Goal: Check status: Check status

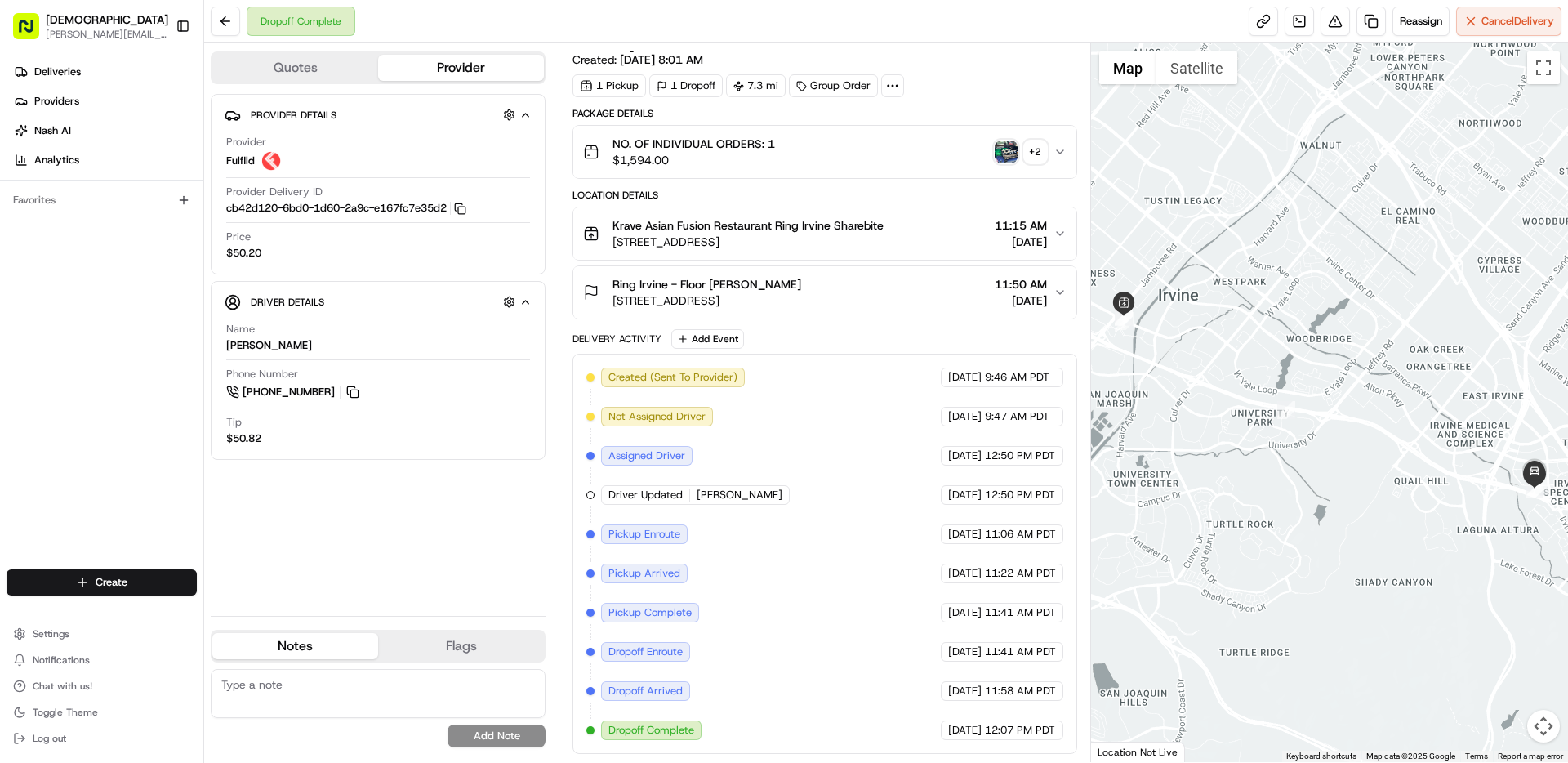
click at [1007, 148] on img "button" at bounding box center [1007, 152] width 23 height 23
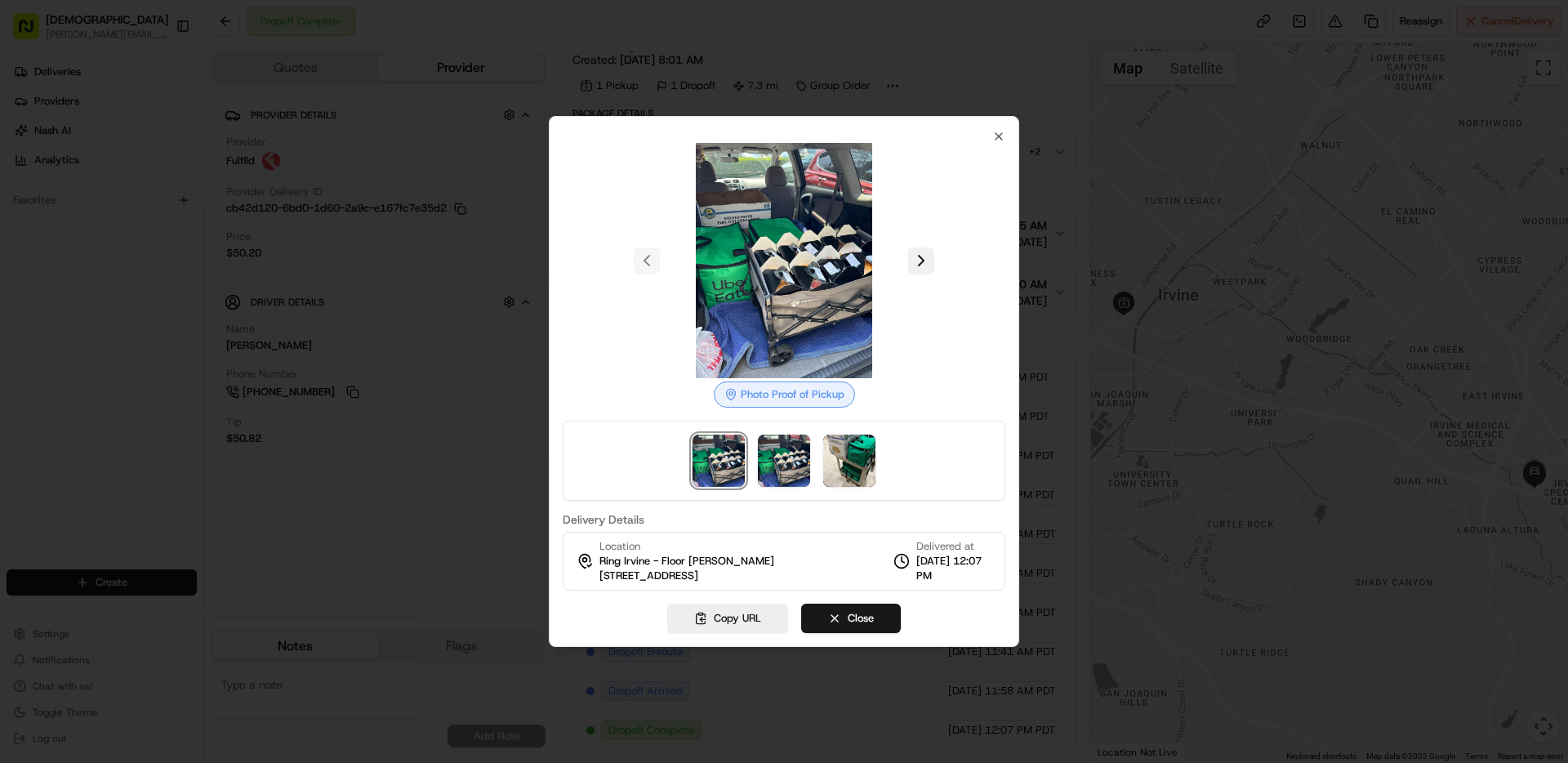
click at [923, 266] on button at bounding box center [921, 260] width 26 height 26
click at [925, 263] on button at bounding box center [921, 260] width 26 height 26
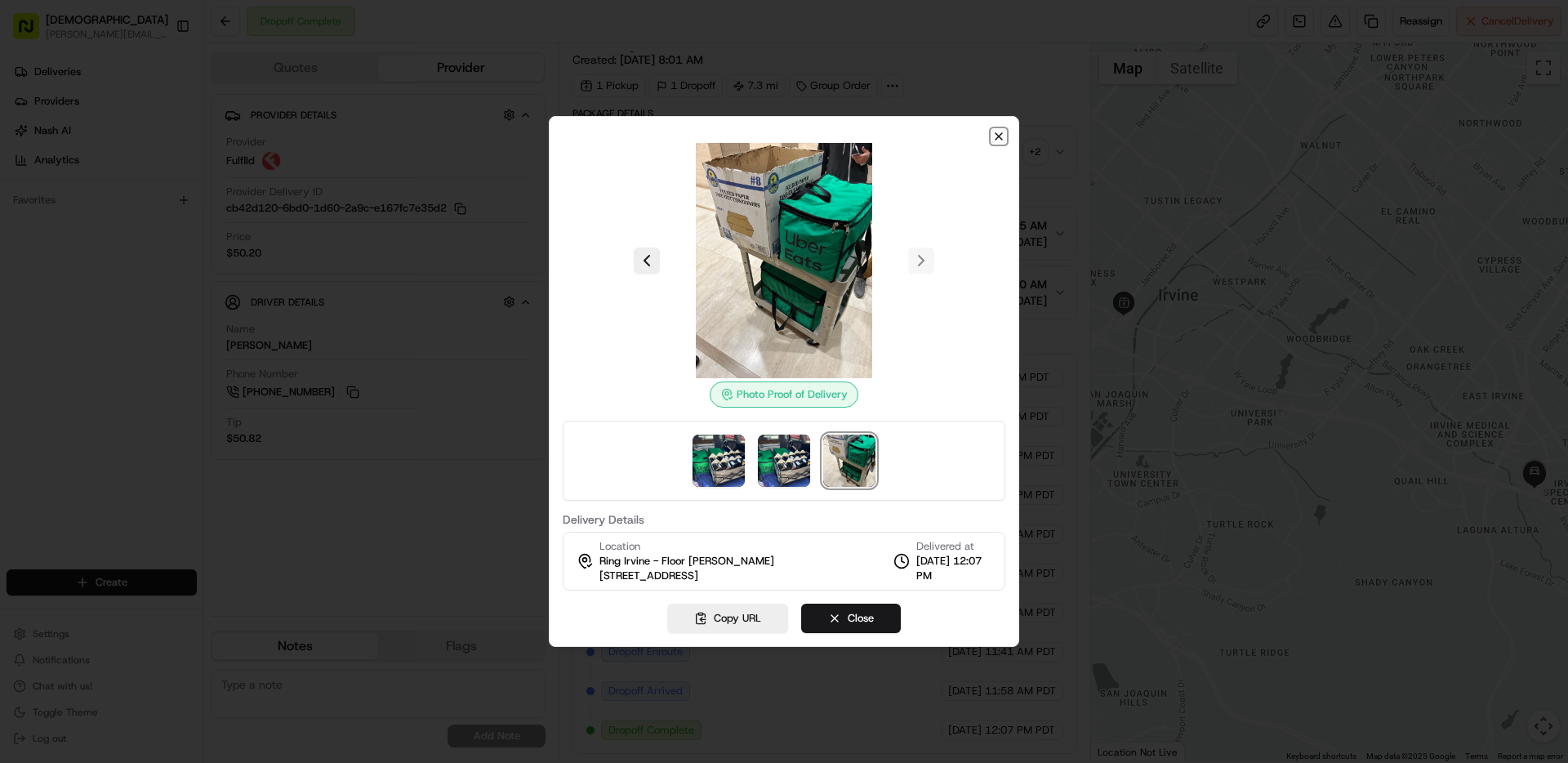
click at [1003, 130] on icon "button" at bounding box center [999, 136] width 13 height 13
